Goal: Check status: Check status

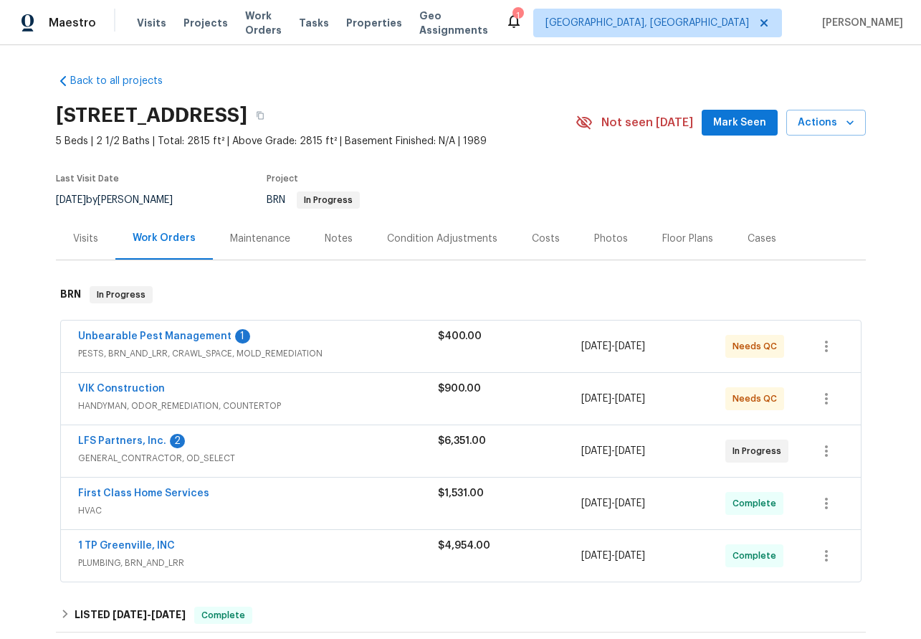
scroll to position [134, 0]
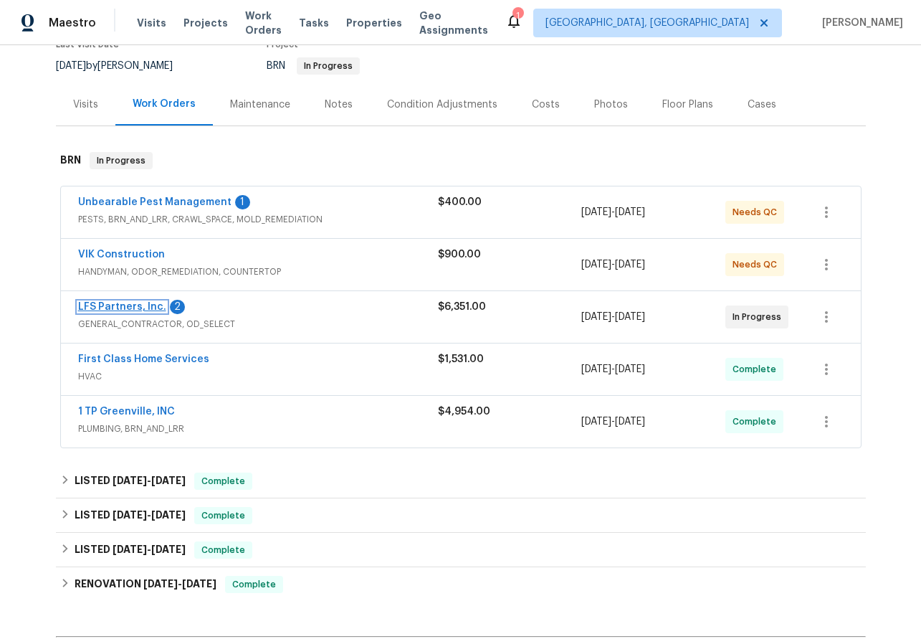
click at [101, 303] on link "LFS Partners, Inc." at bounding box center [122, 307] width 88 height 10
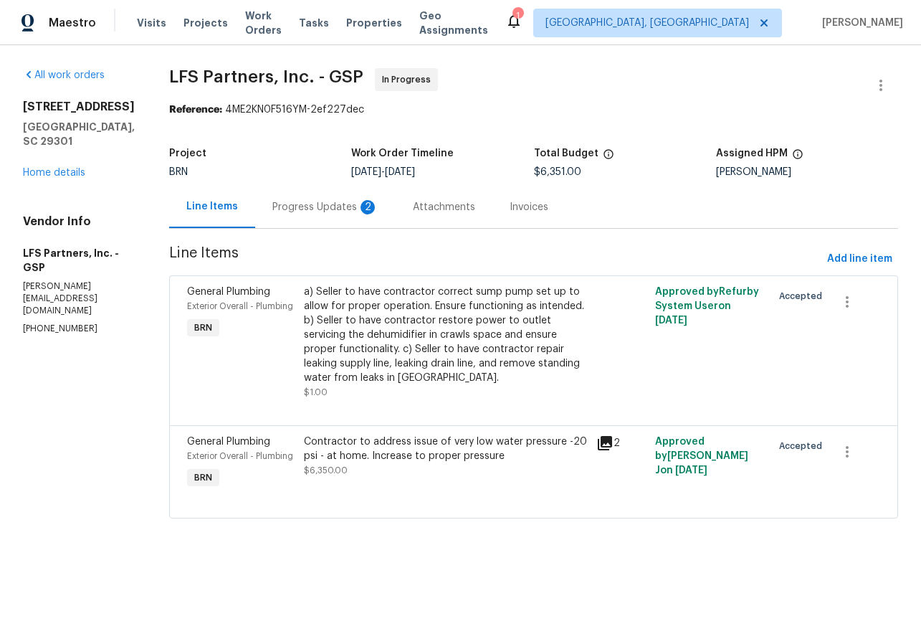
click at [321, 204] on div "Progress Updates 2" at bounding box center [325, 207] width 106 height 14
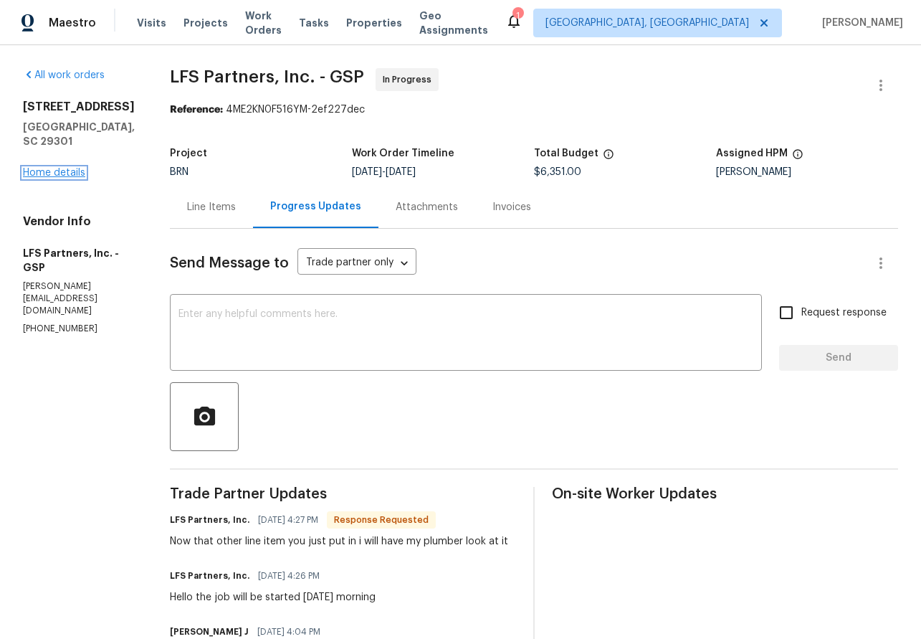
click at [66, 168] on link "Home details" at bounding box center [54, 173] width 62 height 10
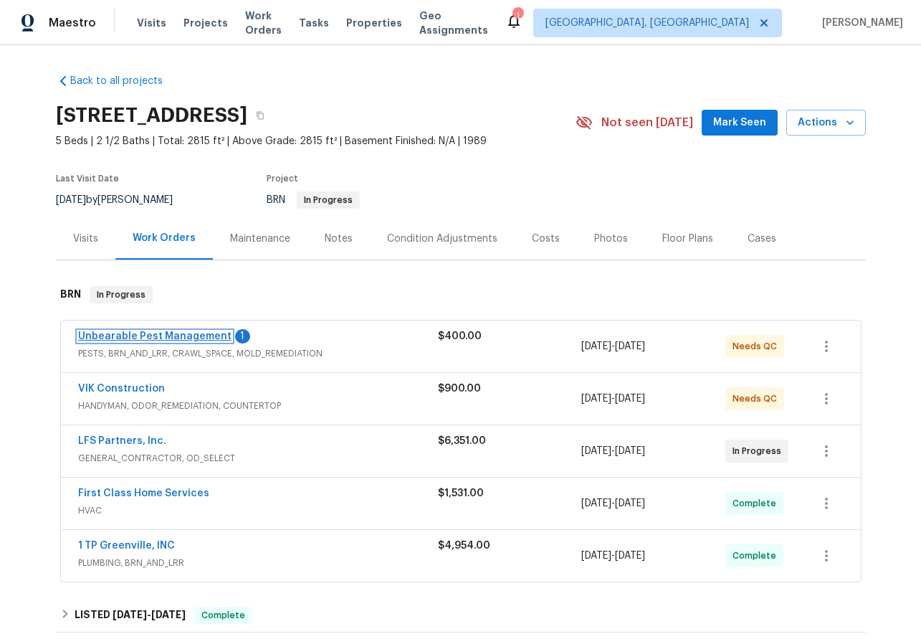
click at [179, 337] on link "Unbearable Pest Management" at bounding box center [154, 336] width 153 height 10
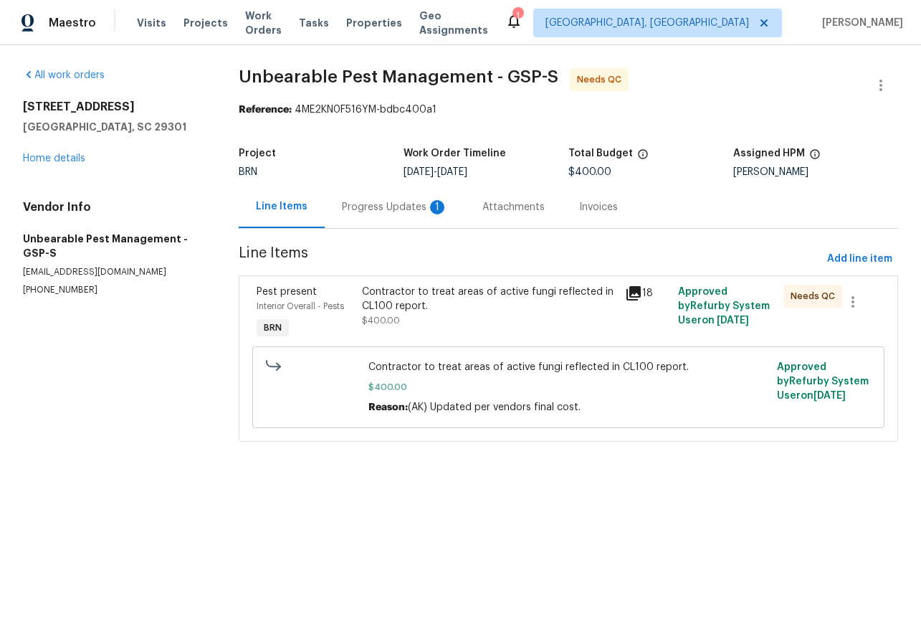
click at [379, 207] on div "Progress Updates 1" at bounding box center [395, 207] width 106 height 14
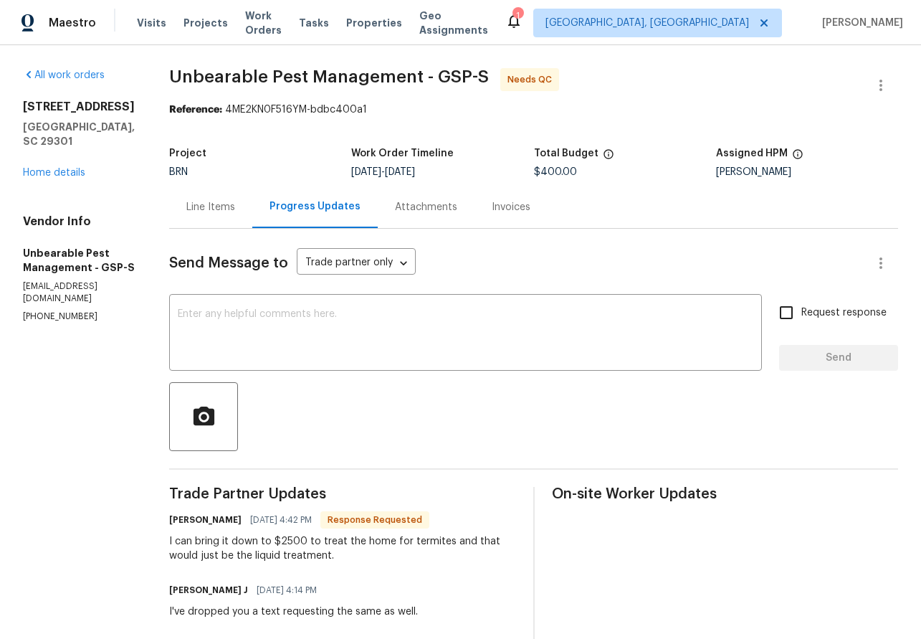
click at [50, 149] on div "909 Burkshire Ct Spartanburg, SC 29301 Home details" at bounding box center [79, 140] width 112 height 80
click at [52, 168] on link "Home details" at bounding box center [54, 173] width 62 height 10
